Goal: Communication & Community: Answer question/provide support

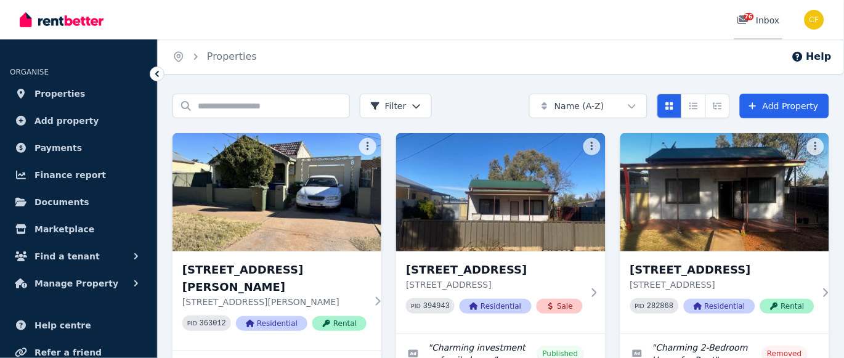
click at [752, 17] on span "76" at bounding box center [749, 16] width 10 height 7
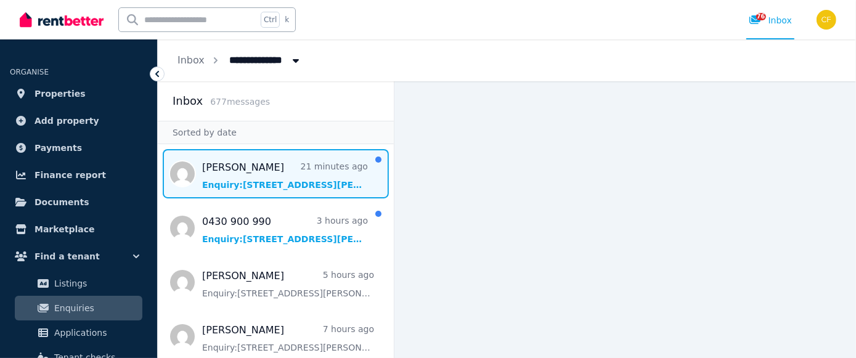
click at [235, 181] on span "Message list" at bounding box center [276, 173] width 236 height 49
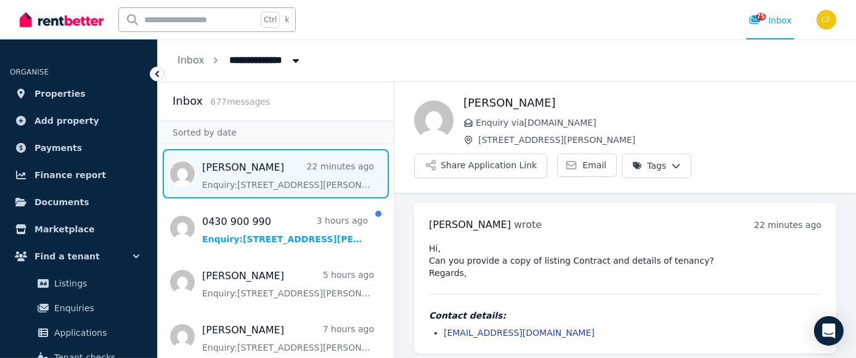
scroll to position [5, 0]
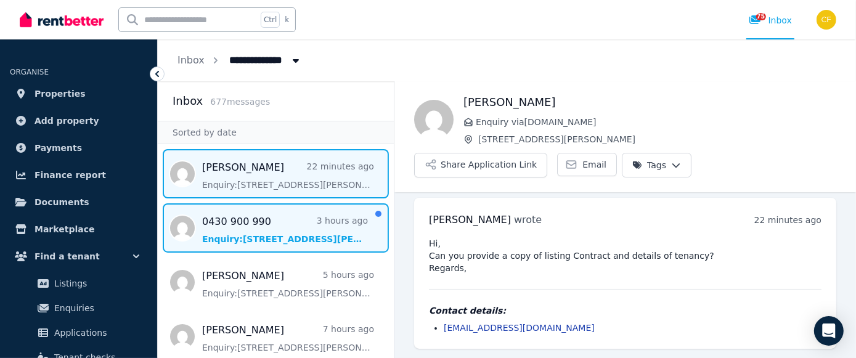
click at [265, 231] on span "Message list" at bounding box center [276, 227] width 236 height 49
